Goal: Navigation & Orientation: Find specific page/section

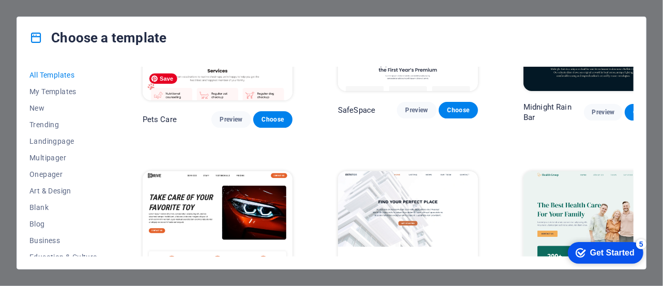
scroll to position [1783, 0]
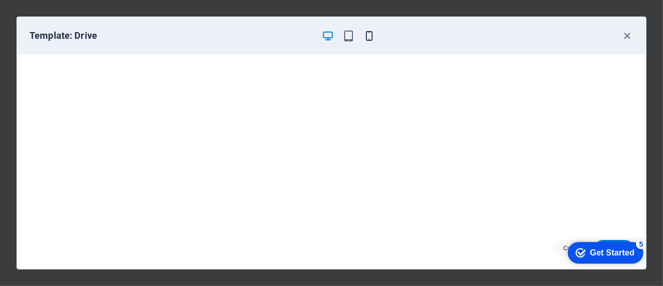
click at [369, 37] on icon "button" at bounding box center [369, 36] width 12 height 12
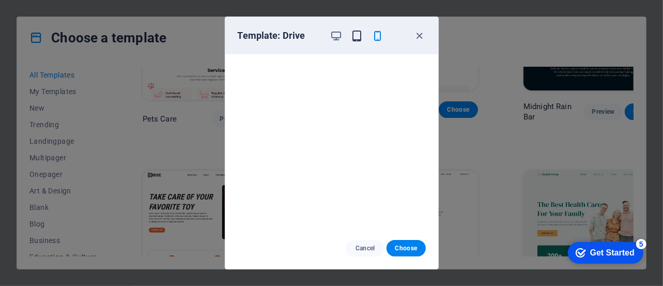
click at [357, 37] on icon "button" at bounding box center [357, 36] width 12 height 12
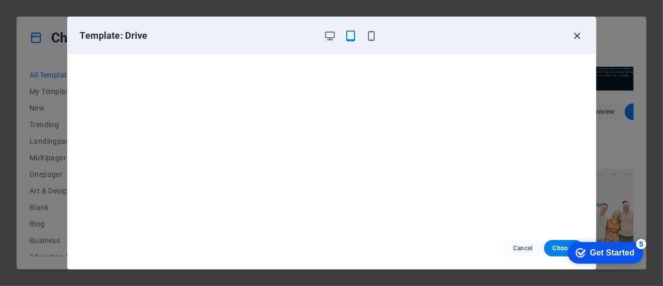
click at [576, 34] on icon "button" at bounding box center [577, 36] width 12 height 12
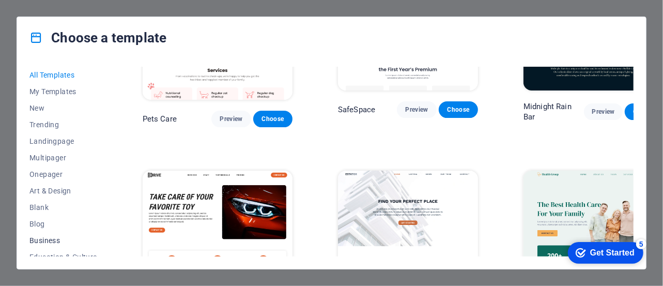
click at [50, 239] on span "Business" at bounding box center [63, 240] width 68 height 8
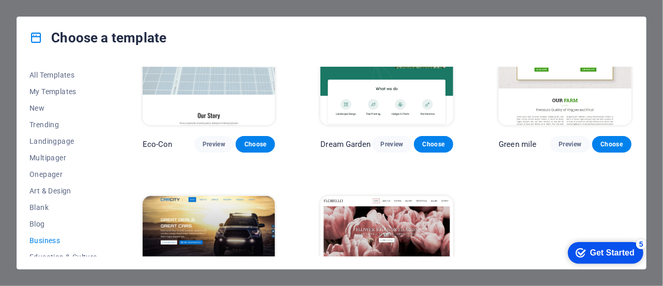
scroll to position [52, 0]
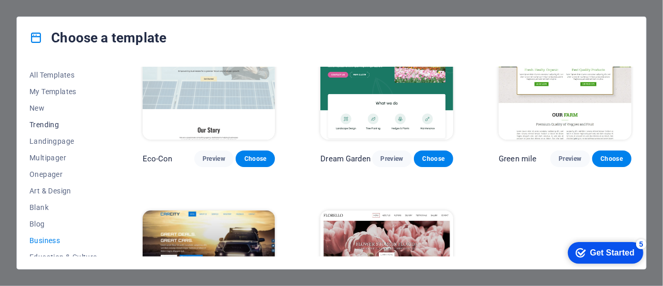
click at [45, 125] on span "Trending" at bounding box center [63, 124] width 68 height 8
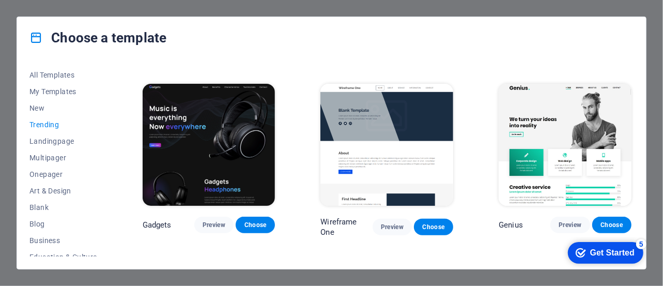
scroll to position [723, 0]
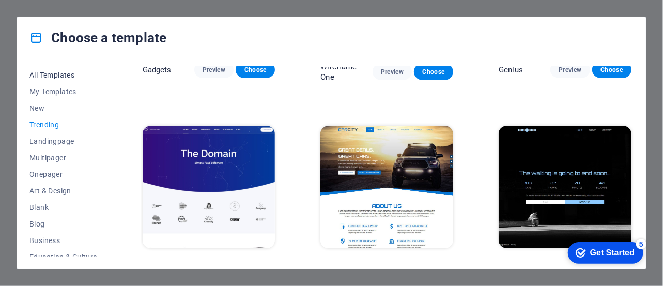
click at [42, 69] on button "All Templates" at bounding box center [63, 75] width 68 height 17
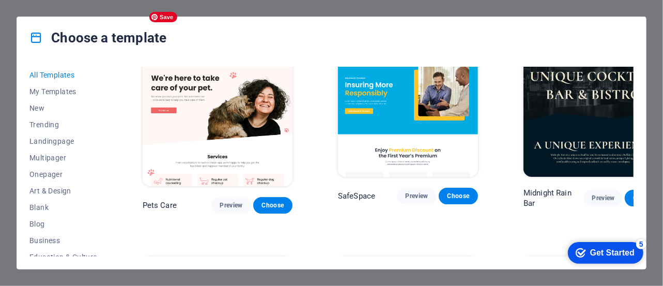
scroll to position [1741, 0]
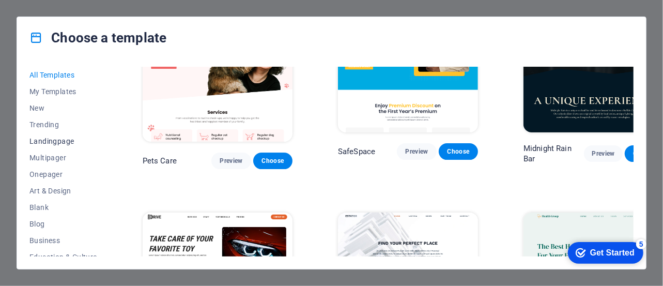
click at [53, 141] on span "Landingpage" at bounding box center [63, 141] width 68 height 8
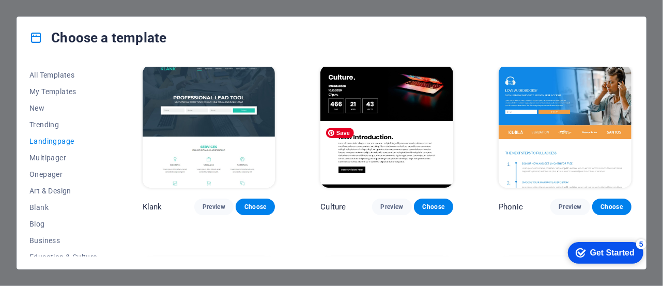
scroll to position [0, 0]
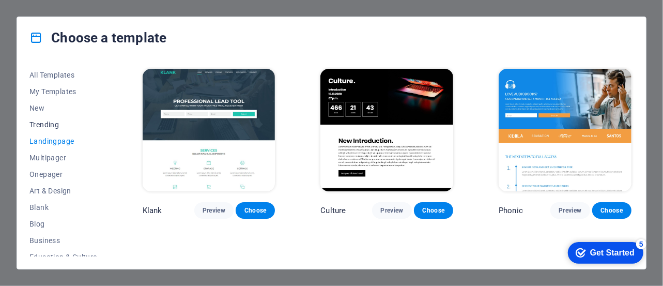
click at [42, 121] on span "Trending" at bounding box center [63, 124] width 68 height 8
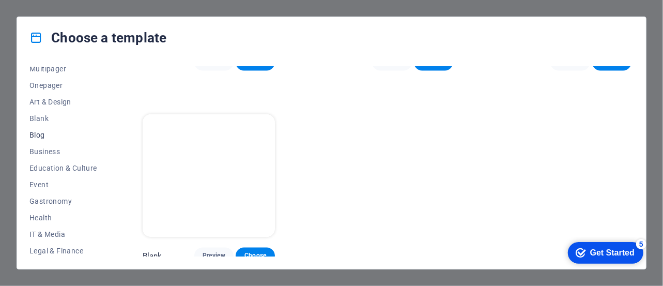
scroll to position [103, 0]
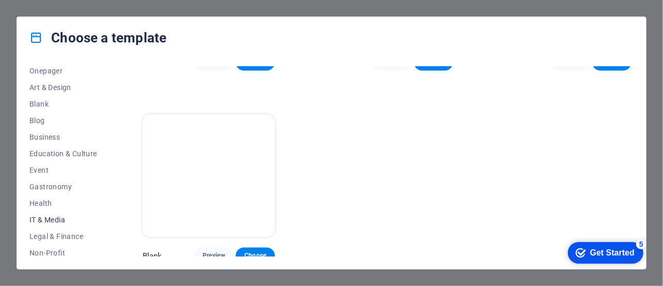
click at [52, 218] on span "IT & Media" at bounding box center [63, 219] width 68 height 8
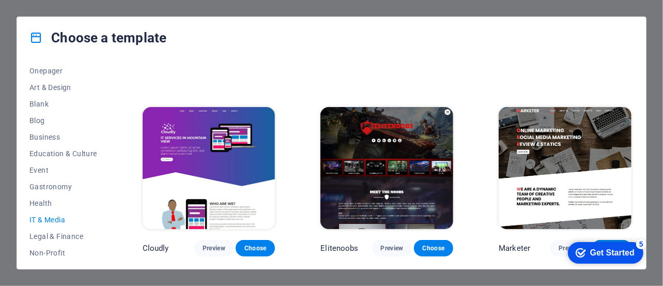
scroll to position [540, 0]
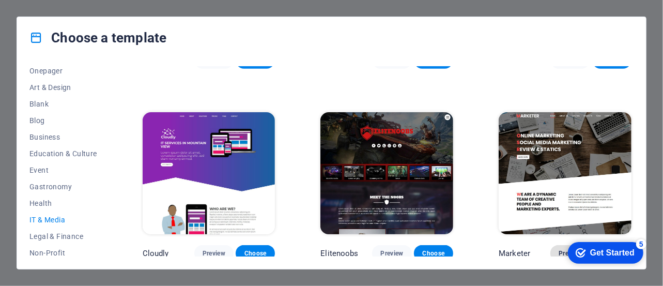
click at [558, 251] on span "Preview" at bounding box center [569, 253] width 23 height 8
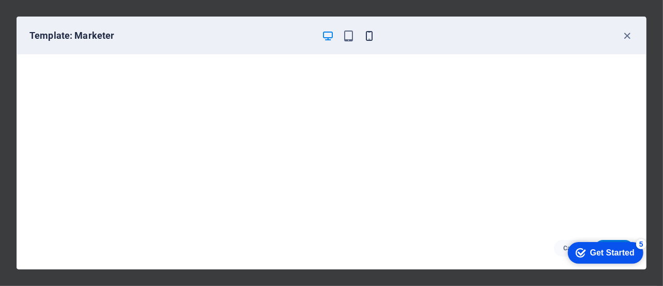
click at [368, 36] on icon "button" at bounding box center [369, 36] width 12 height 12
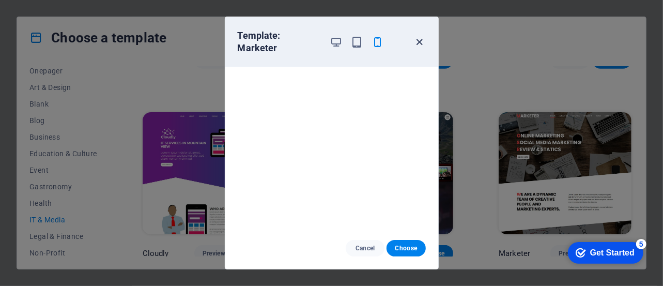
click at [419, 36] on icon "button" at bounding box center [419, 42] width 12 height 12
